Goal: Task Accomplishment & Management: Manage account settings

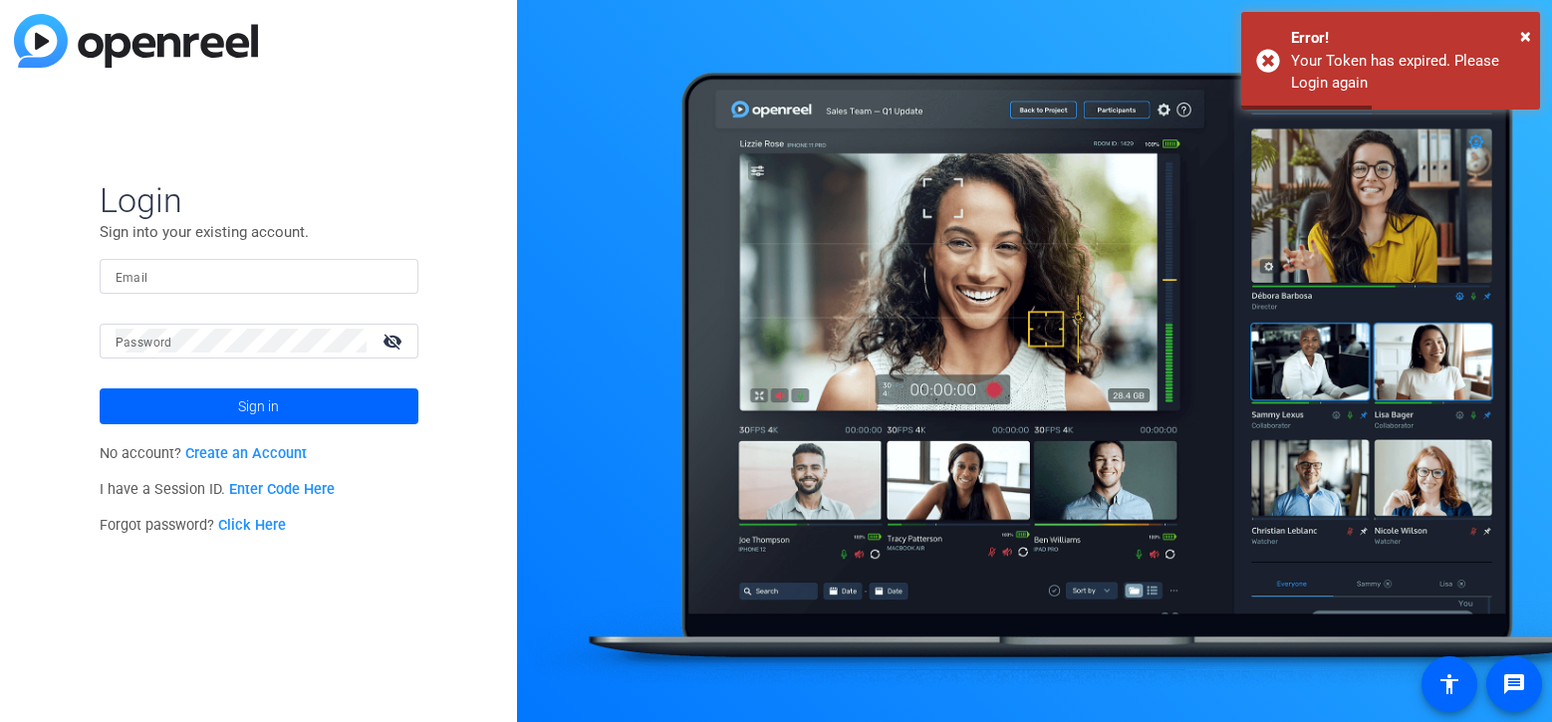
click at [304, 278] on input "Email" at bounding box center [259, 276] width 287 height 24
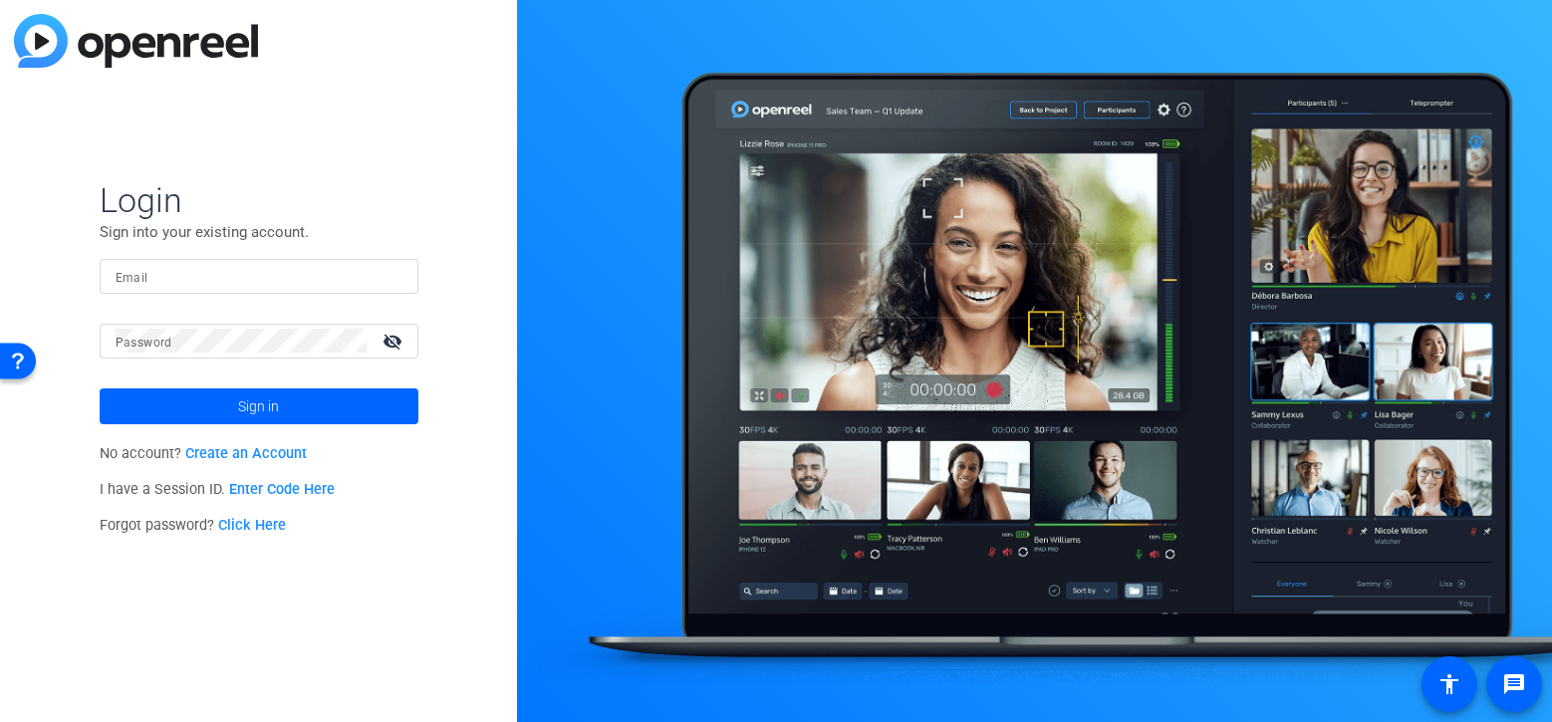
type input "[PERSON_NAME][EMAIL_ADDRESS][PERSON_NAME][DOMAIN_NAME]"
click at [298, 394] on span at bounding box center [259, 407] width 319 height 48
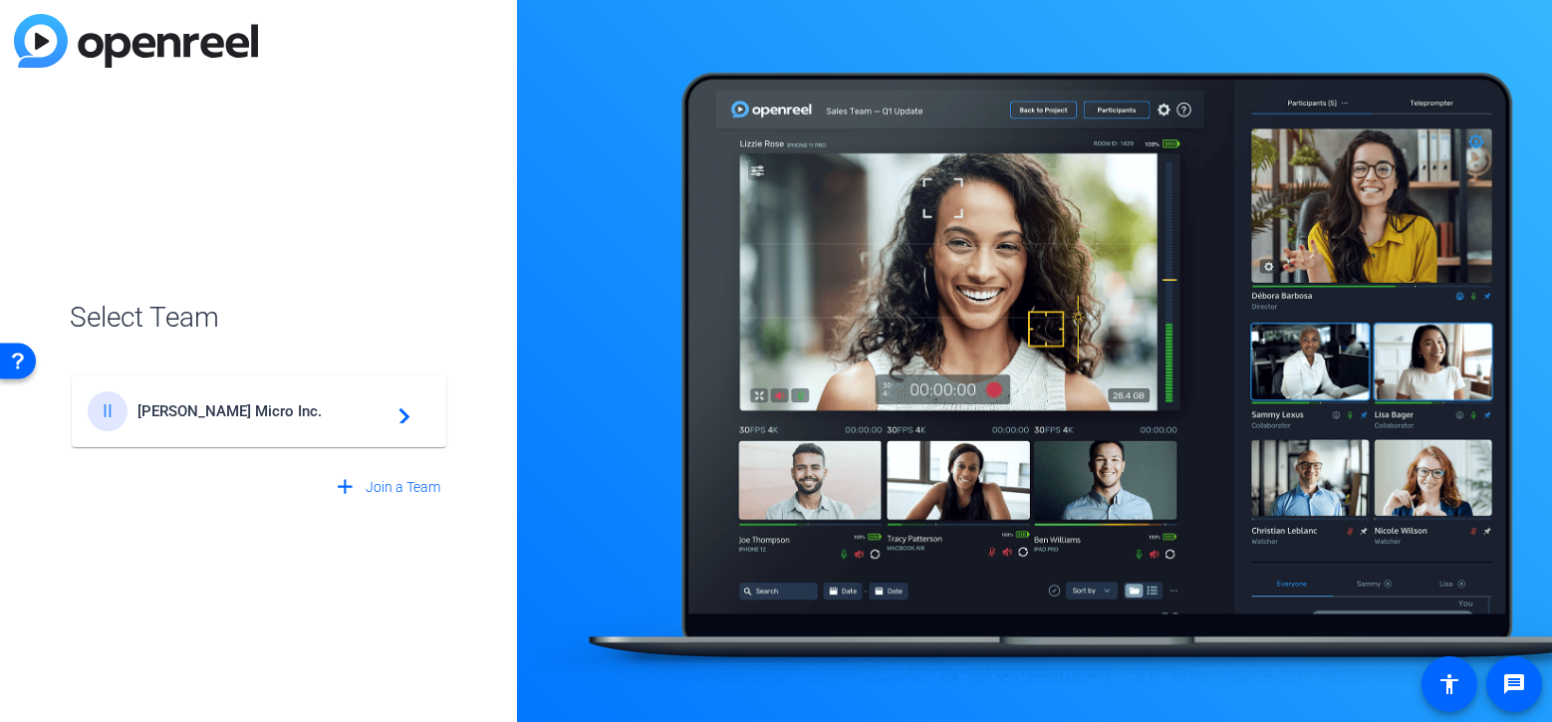
click at [298, 394] on div "II [PERSON_NAME] Micro Inc. navigate_next" at bounding box center [259, 411] width 343 height 40
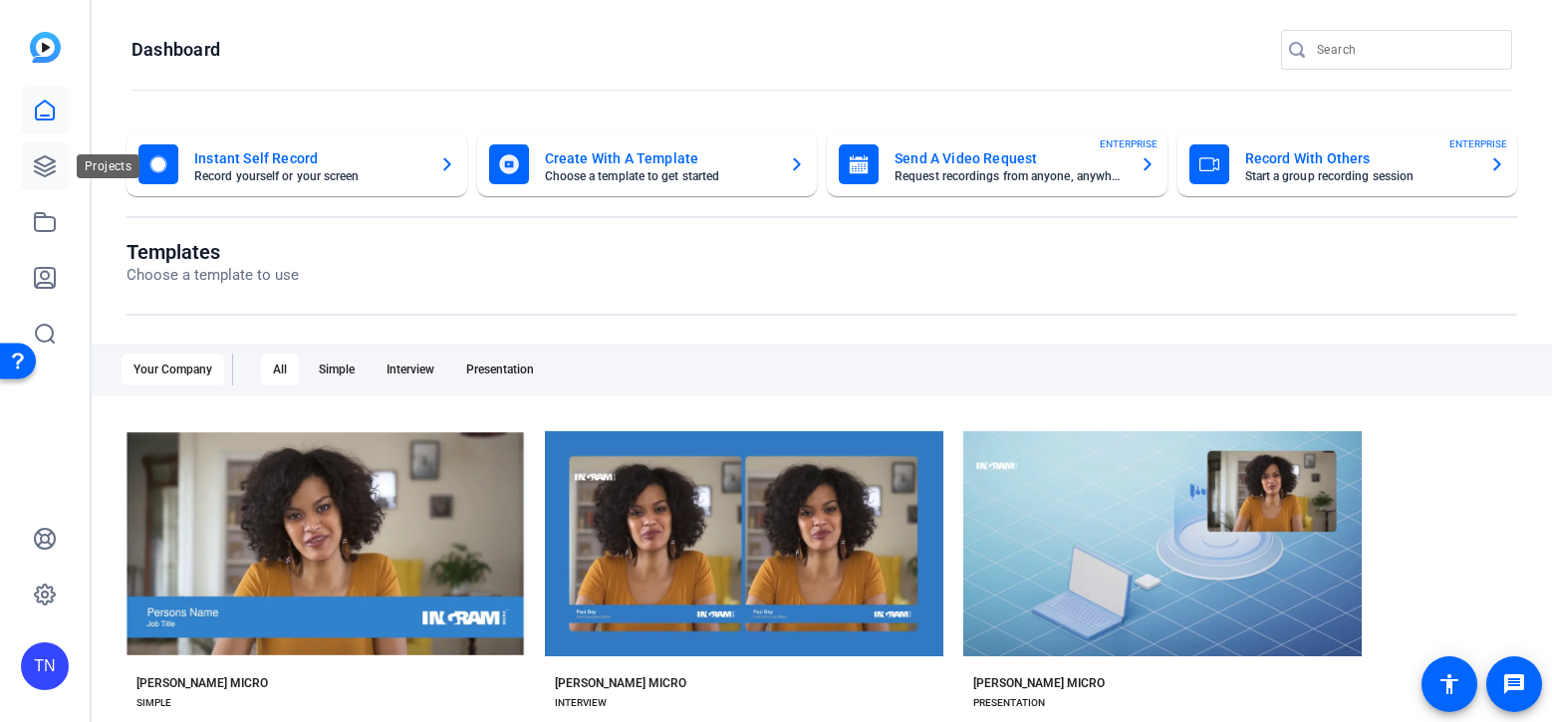
click at [23, 172] on link at bounding box center [45, 166] width 48 height 48
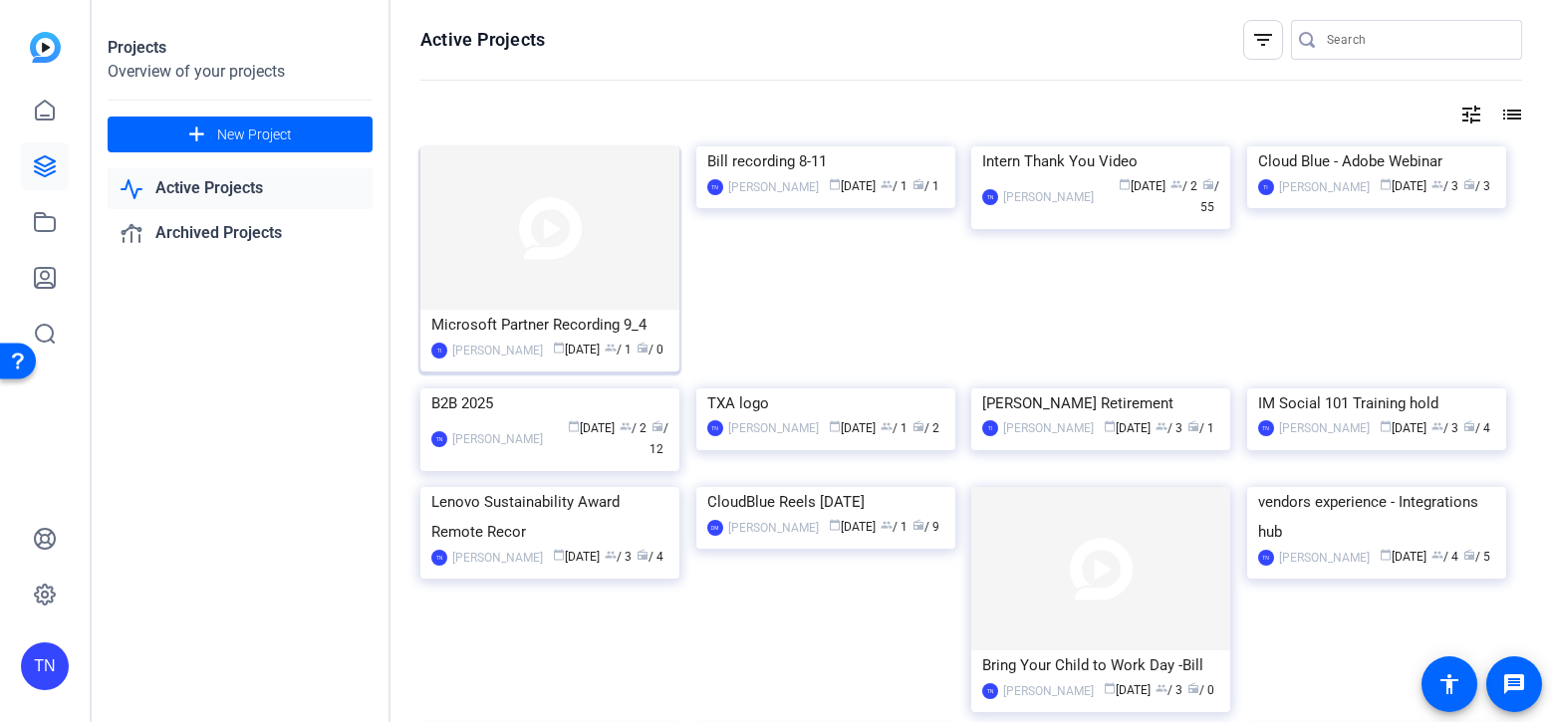
click at [598, 321] on div "Microsoft Partner Recording 9_4" at bounding box center [549, 325] width 237 height 30
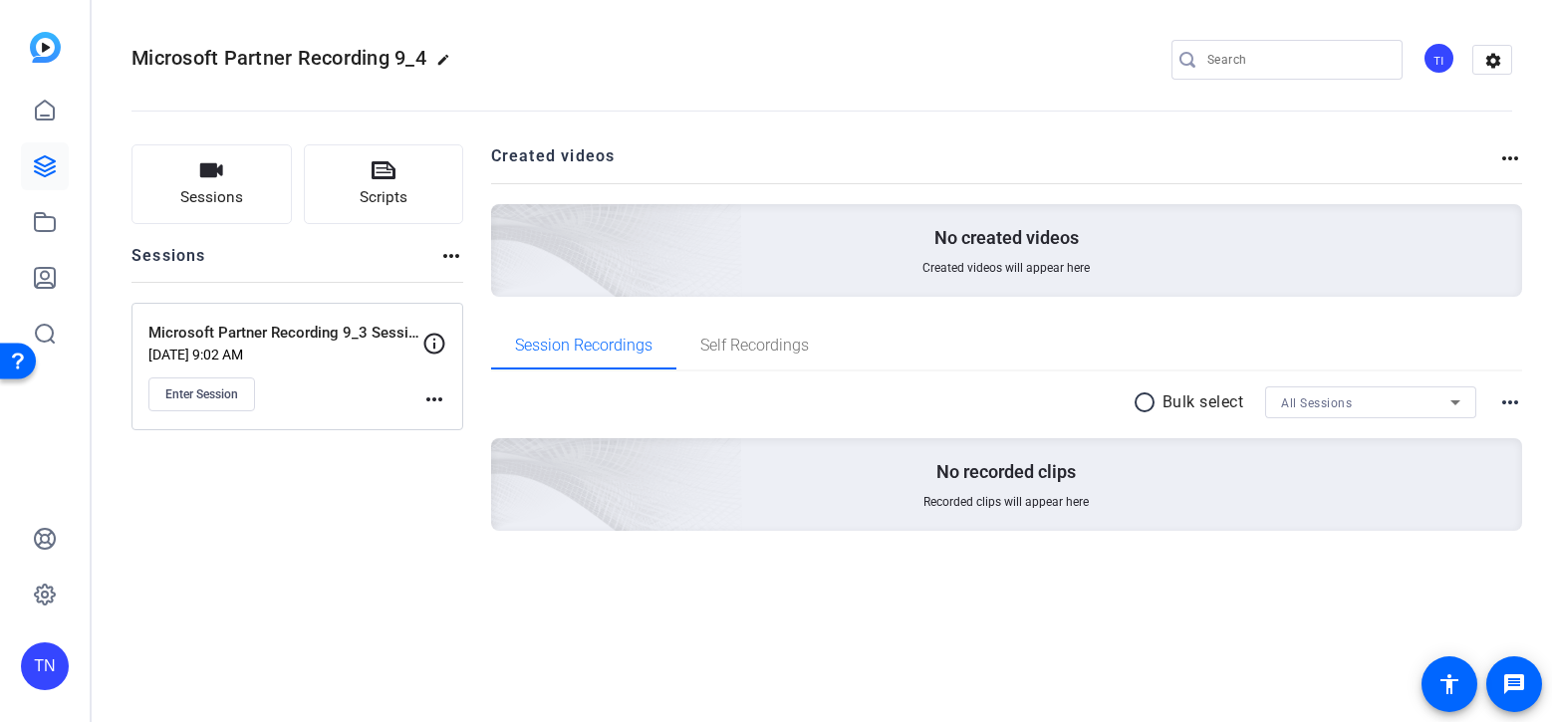
click at [424, 393] on mat-icon "more_horiz" at bounding box center [434, 400] width 24 height 24
click at [474, 426] on span "Edit Session" at bounding box center [483, 428] width 91 height 24
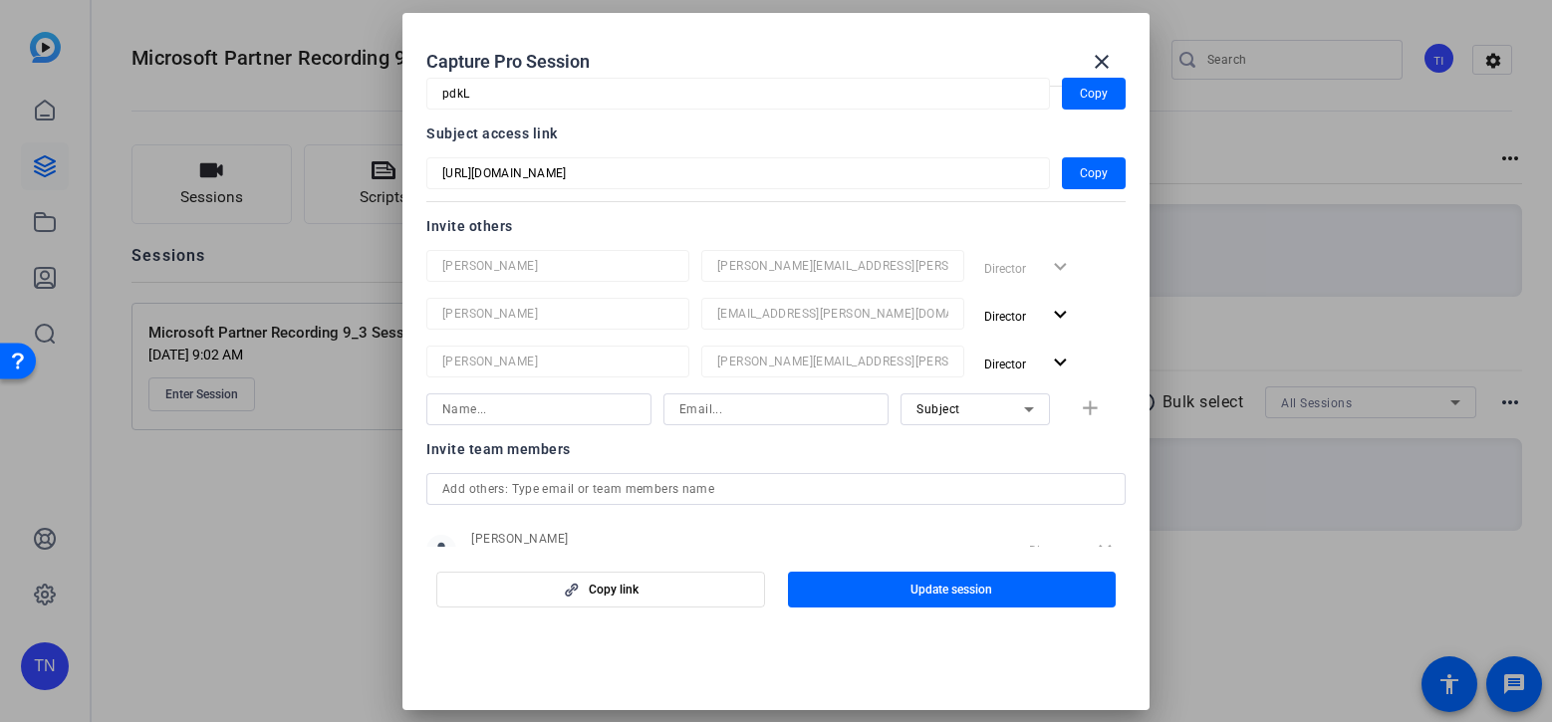
scroll to position [136, 0]
click at [1101, 63] on mat-icon "close" at bounding box center [1102, 62] width 24 height 24
